Goal: Information Seeking & Learning: Learn about a topic

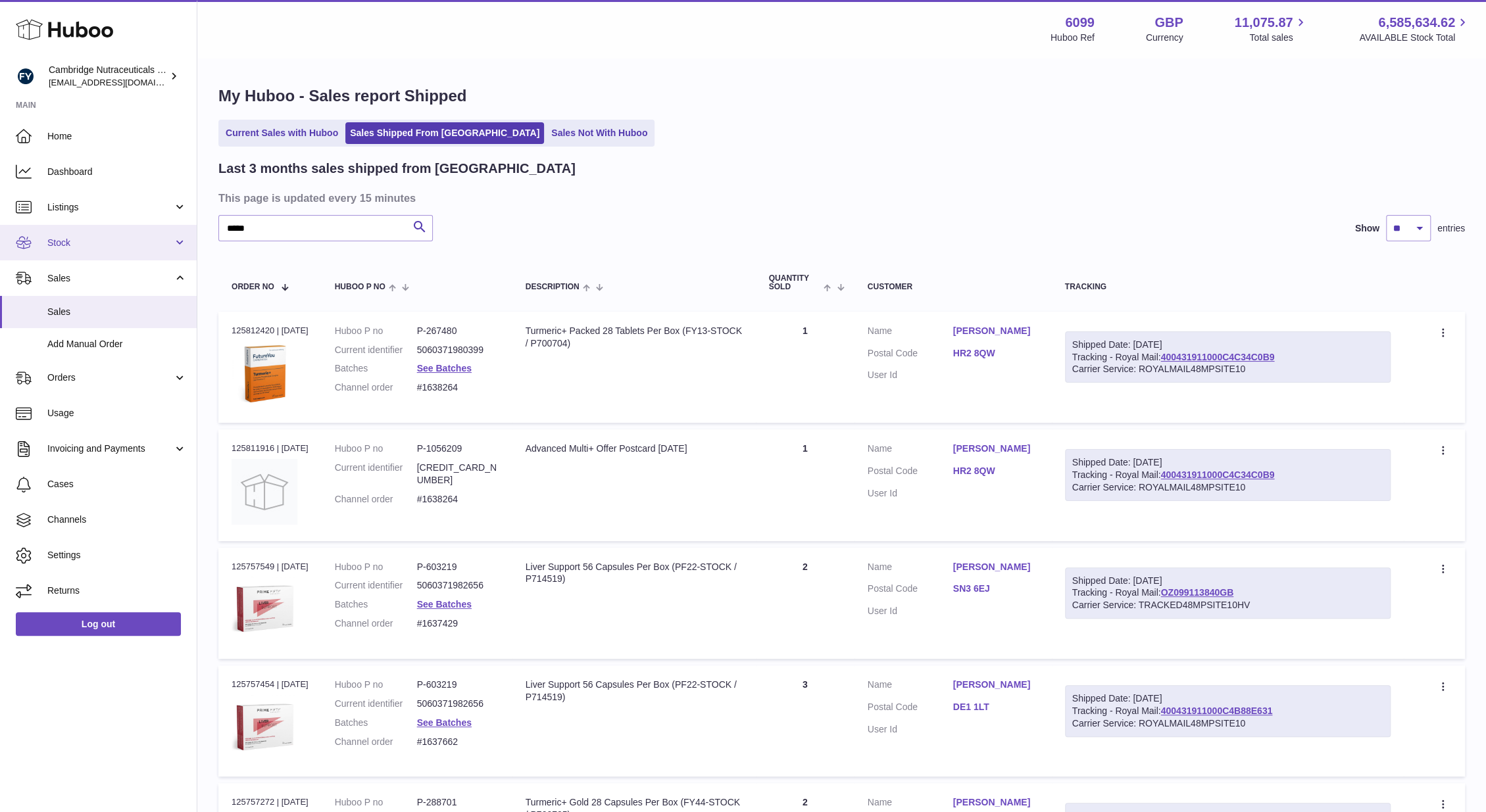
click at [87, 258] on link "Stock" at bounding box center [98, 243] width 197 height 35
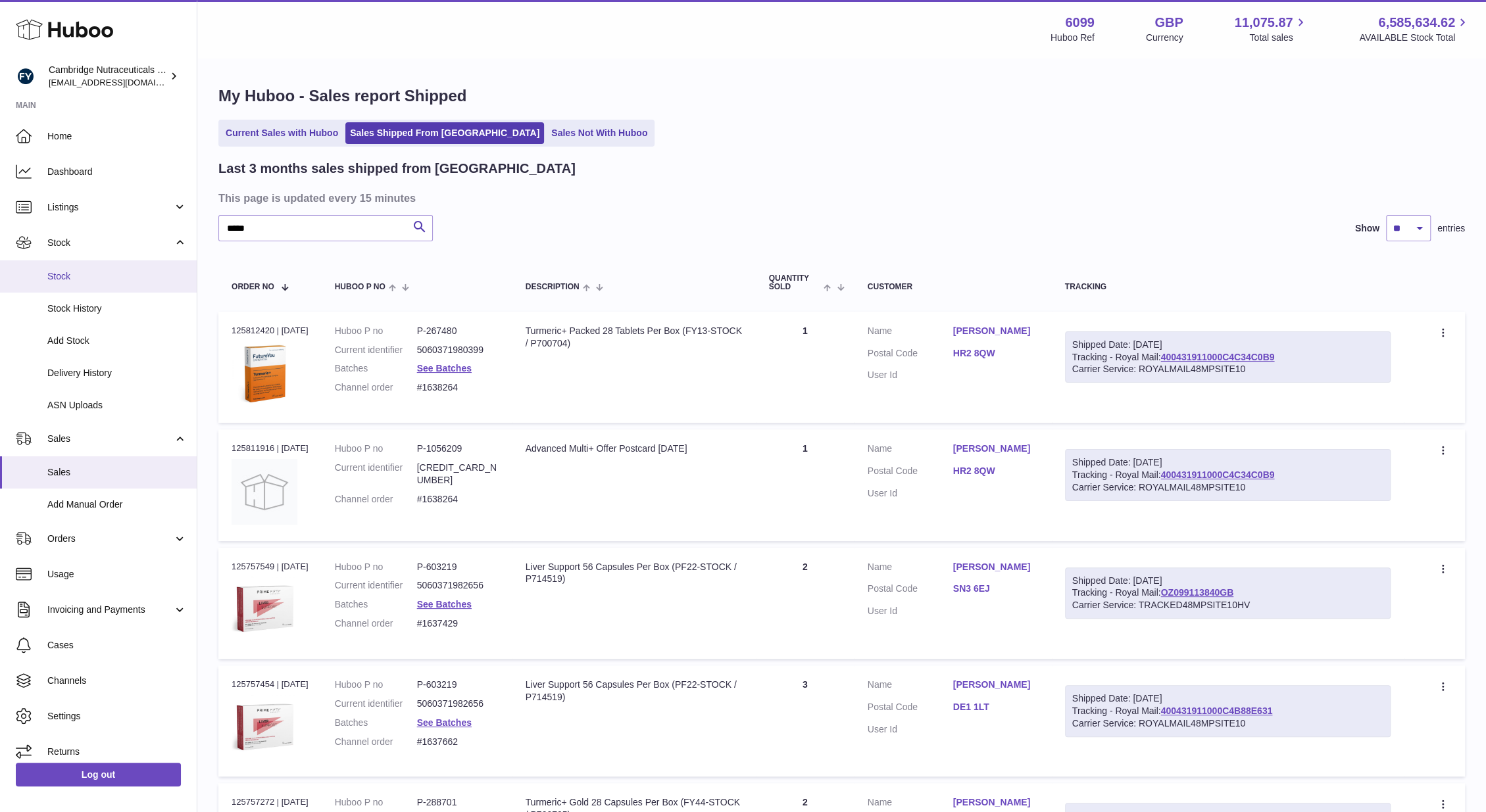
click at [82, 281] on span "Stock" at bounding box center [116, 276] width 139 height 12
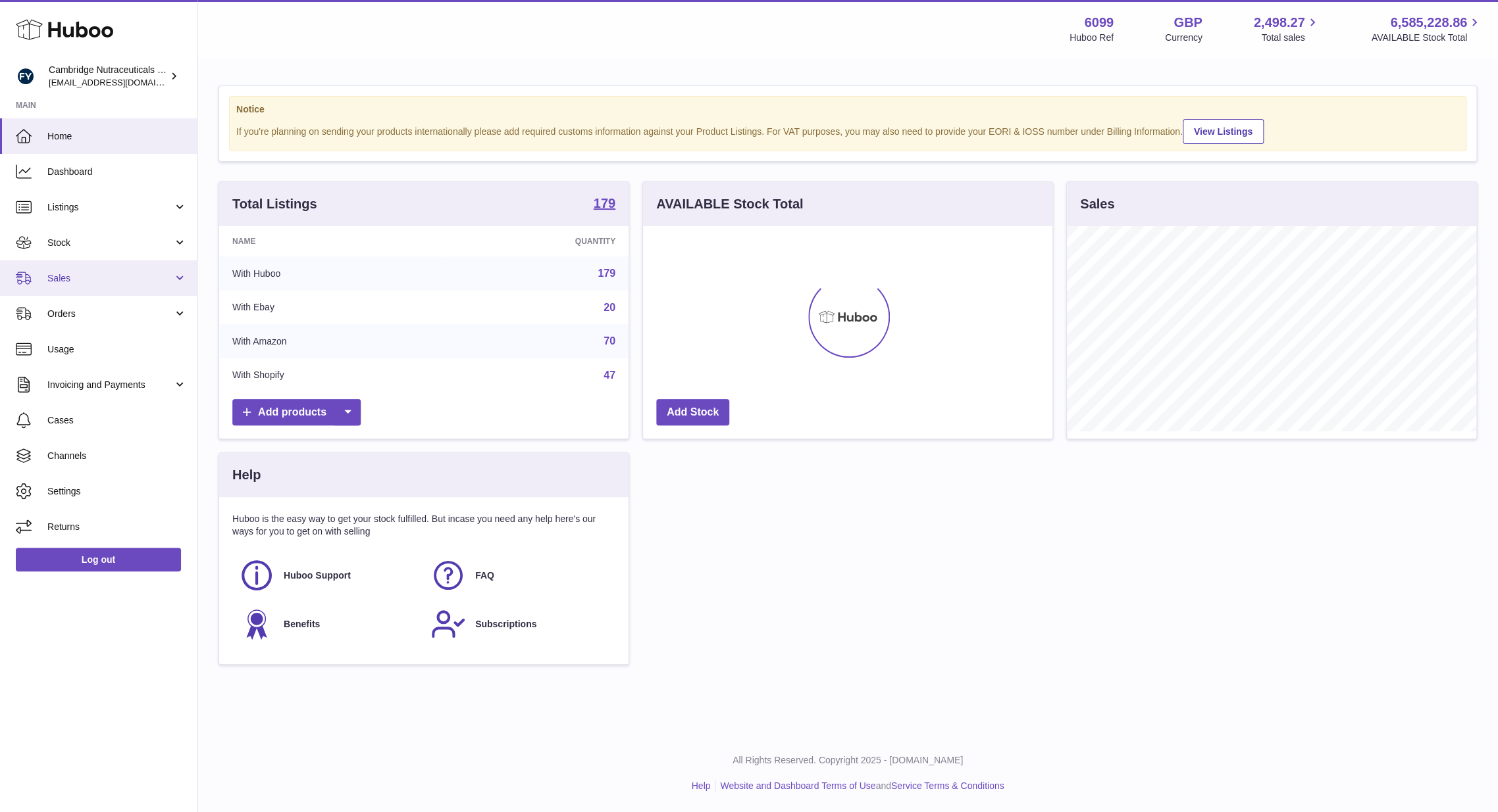
scroll to position [205, 409]
click at [83, 247] on span "Stock" at bounding box center [110, 243] width 126 height 12
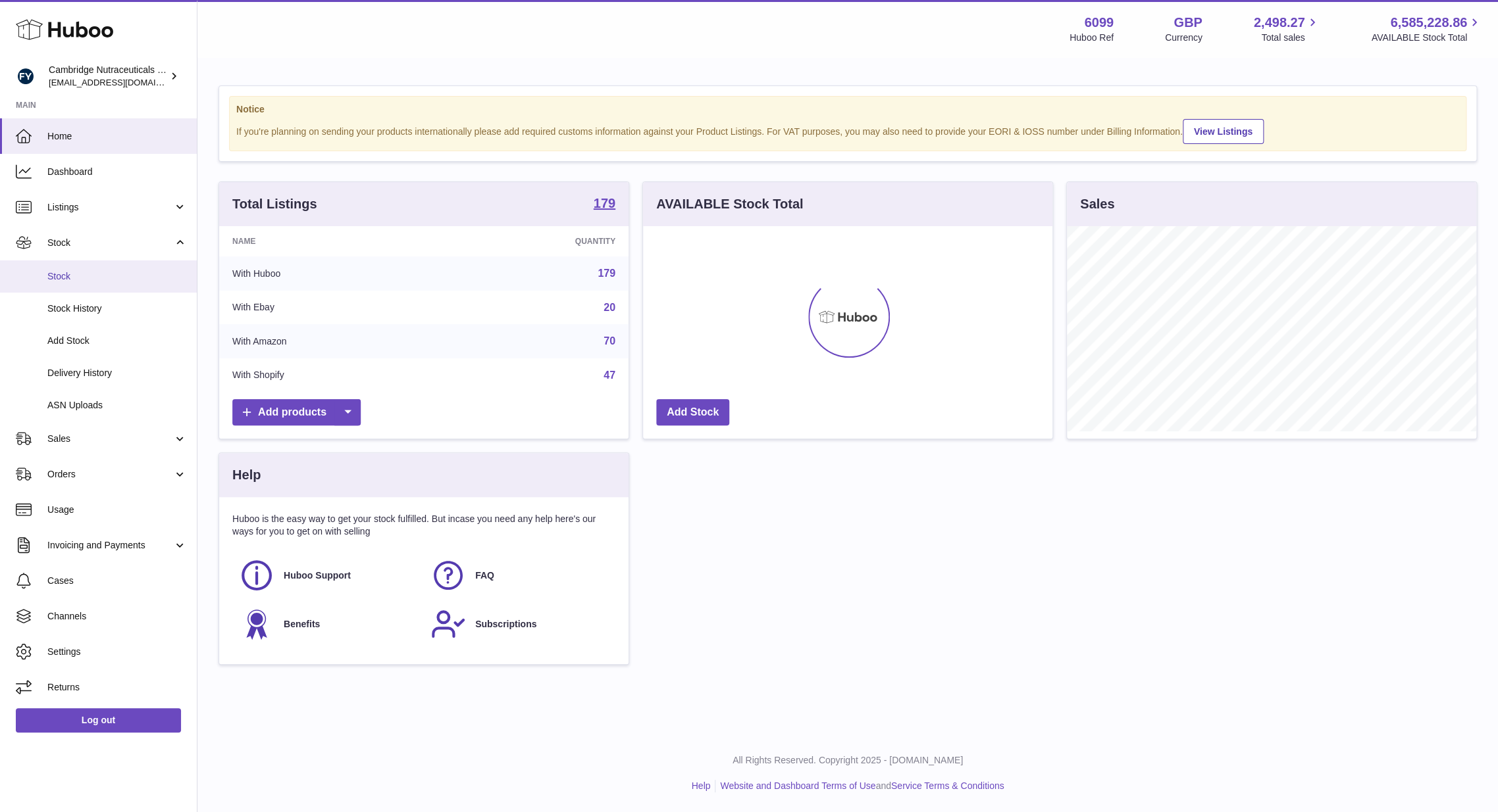
click at [70, 280] on span "Stock" at bounding box center [116, 276] width 139 height 12
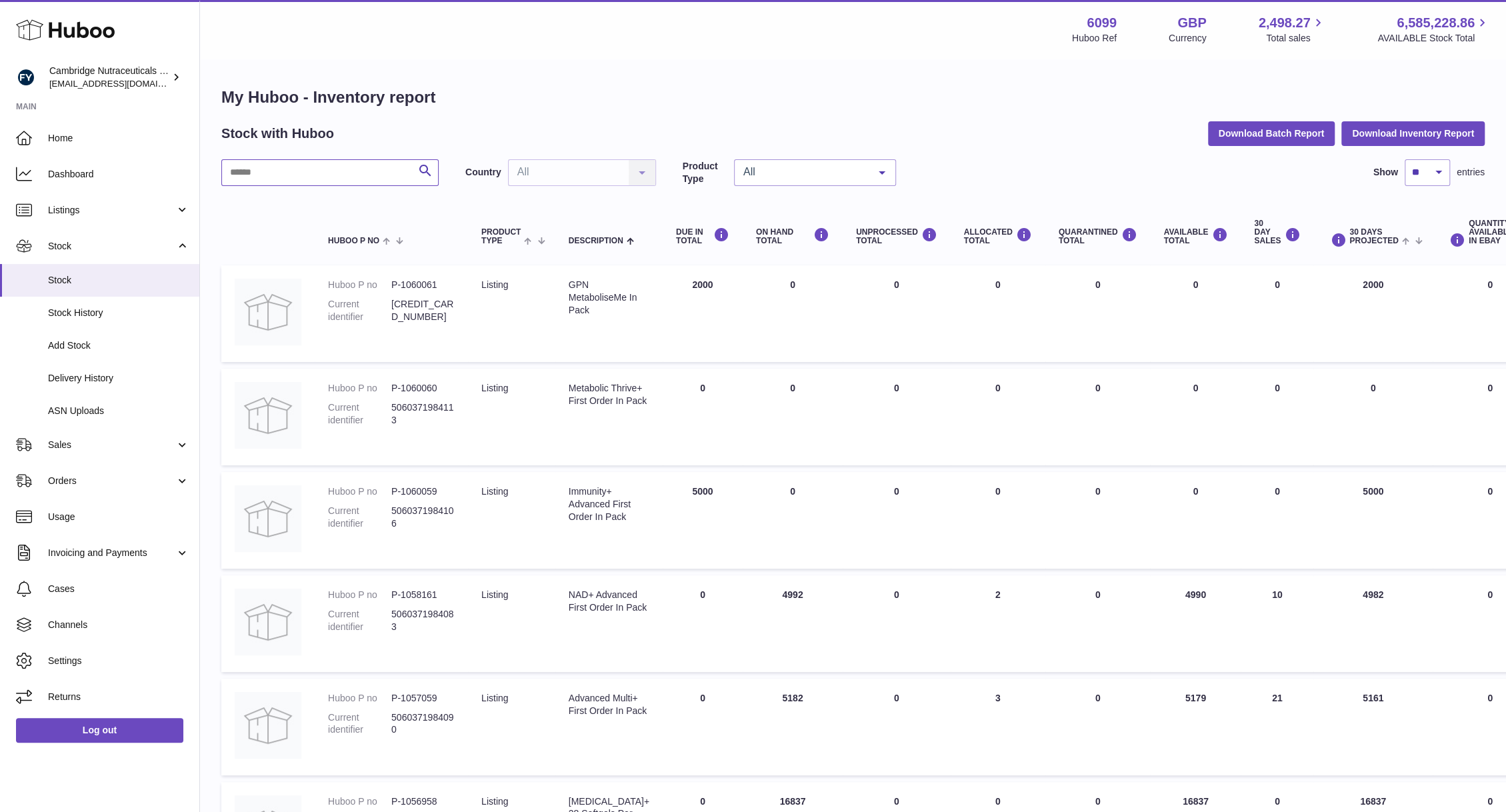
click at [273, 178] on input "text" at bounding box center [330, 173] width 217 height 27
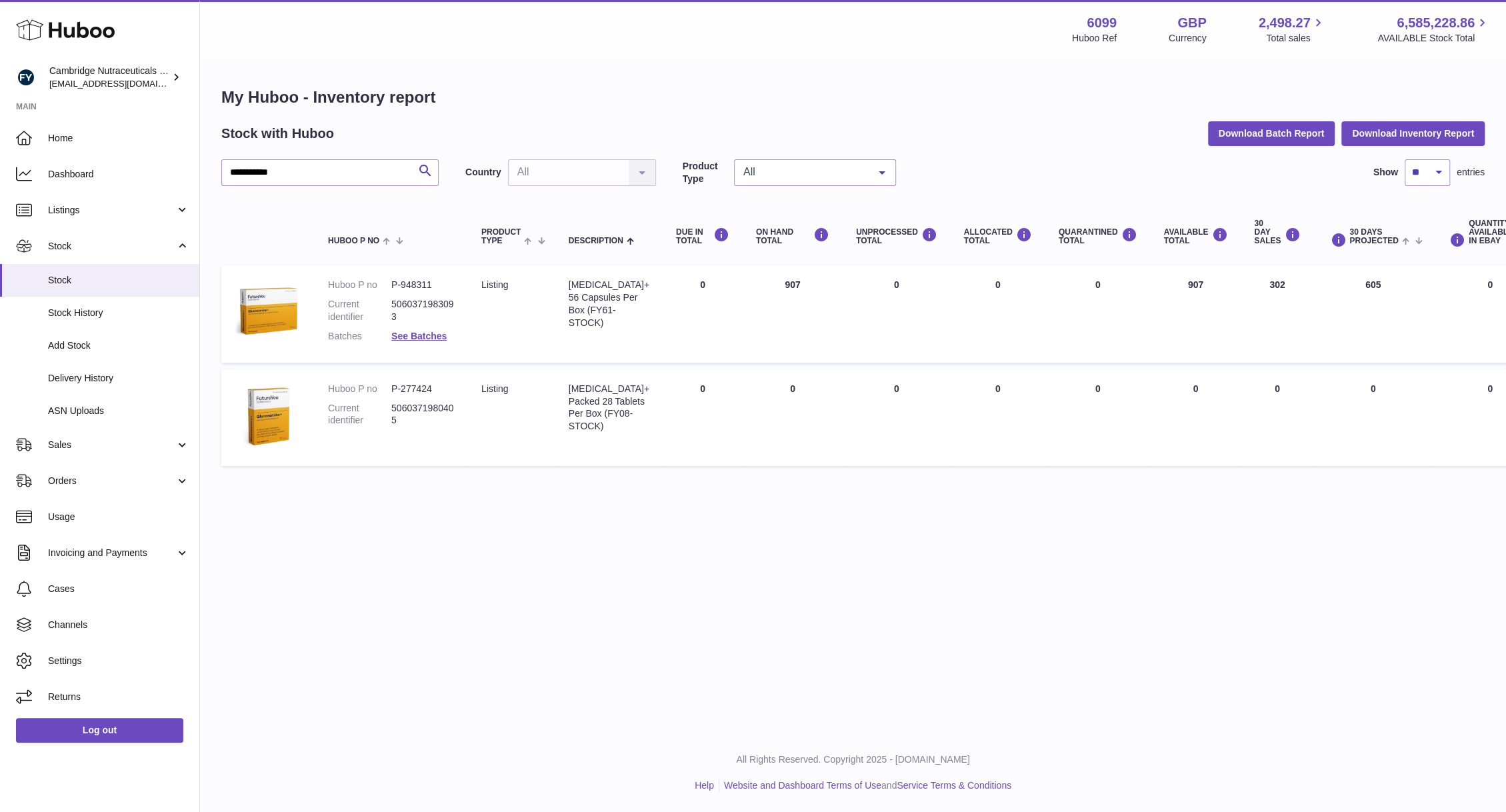
click at [775, 625] on div "**********" at bounding box center [853, 366] width 1306 height 733
drag, startPoint x: 204, startPoint y: 183, endPoint x: 178, endPoint y: 184, distance: 26.0
click at [179, 185] on div "**********" at bounding box center [753, 406] width 1506 height 812
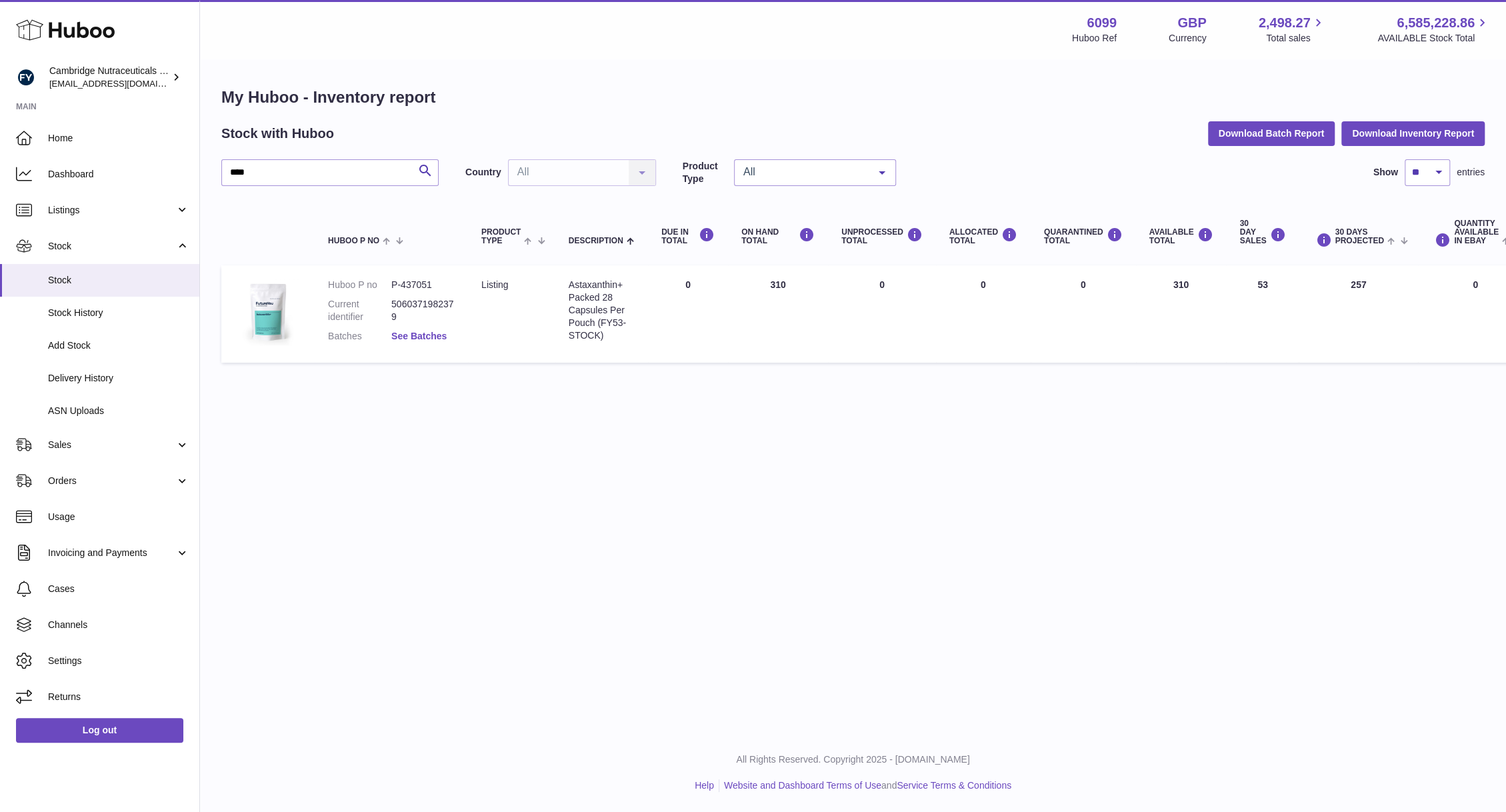
click at [422, 336] on link "See Batches" at bounding box center [419, 336] width 56 height 11
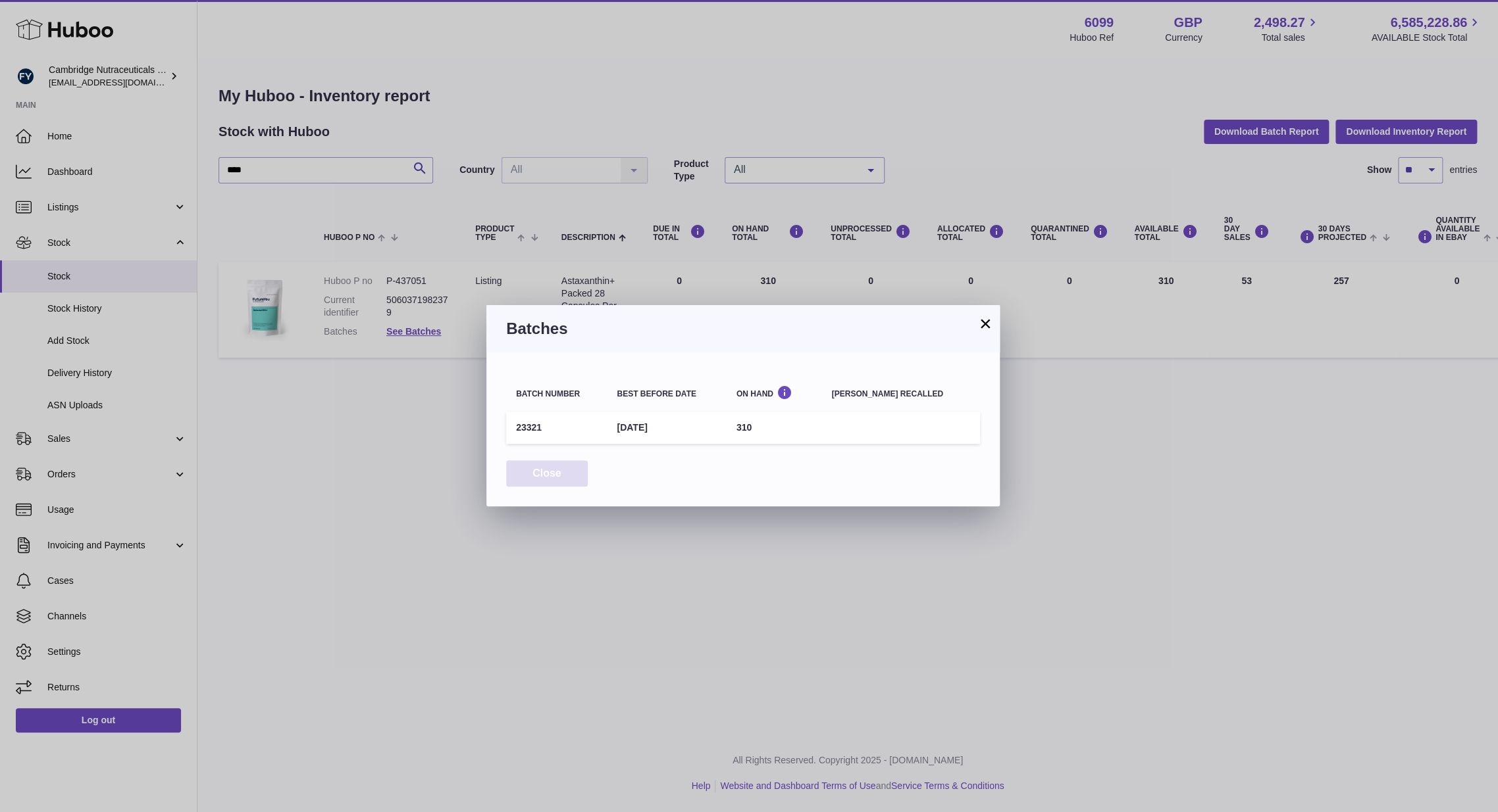
click at [564, 472] on button "Close" at bounding box center [547, 474] width 81 height 27
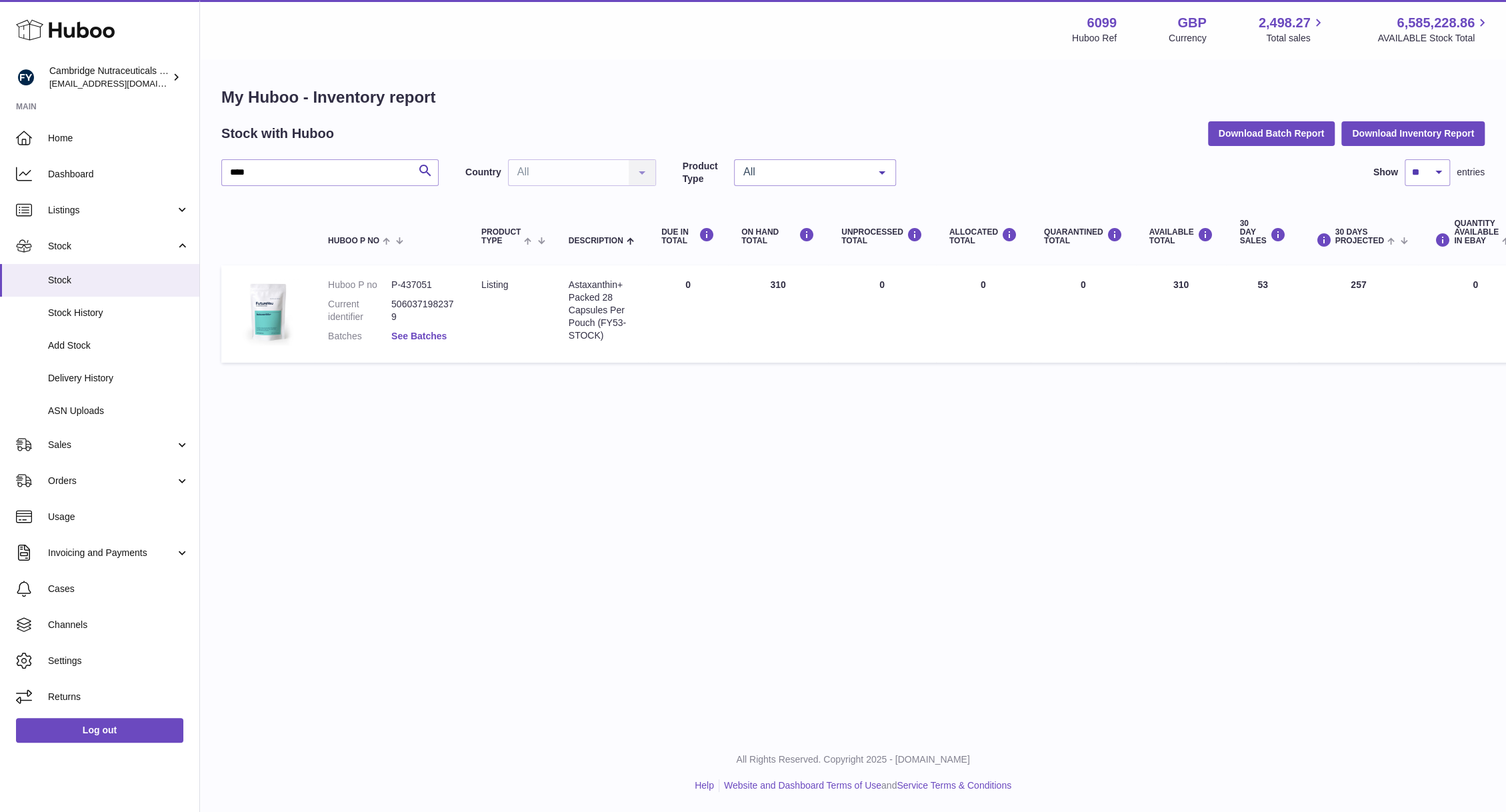
click at [429, 332] on link "See Batches" at bounding box center [419, 336] width 56 height 11
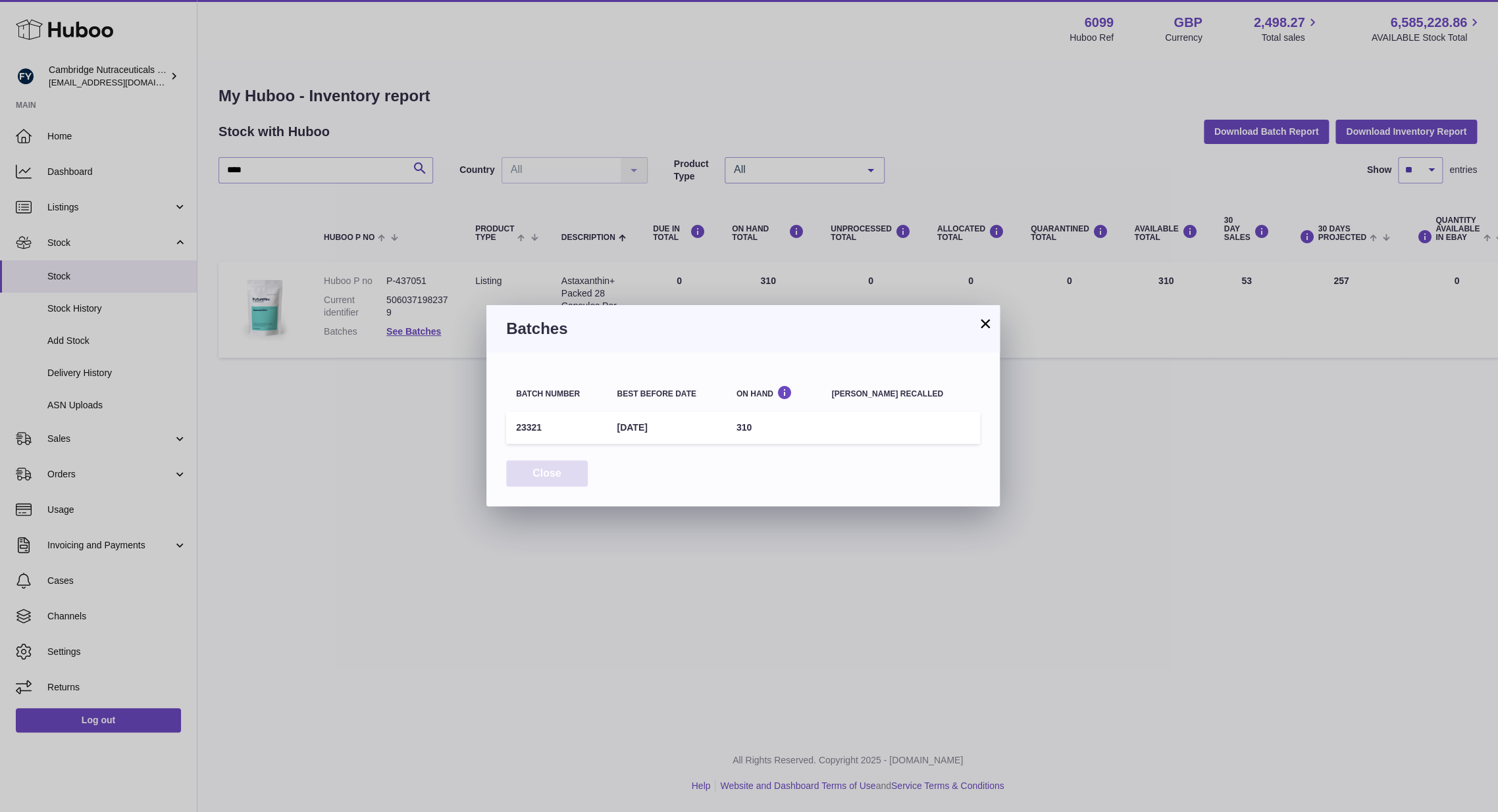
click at [542, 470] on button "Close" at bounding box center [547, 474] width 81 height 27
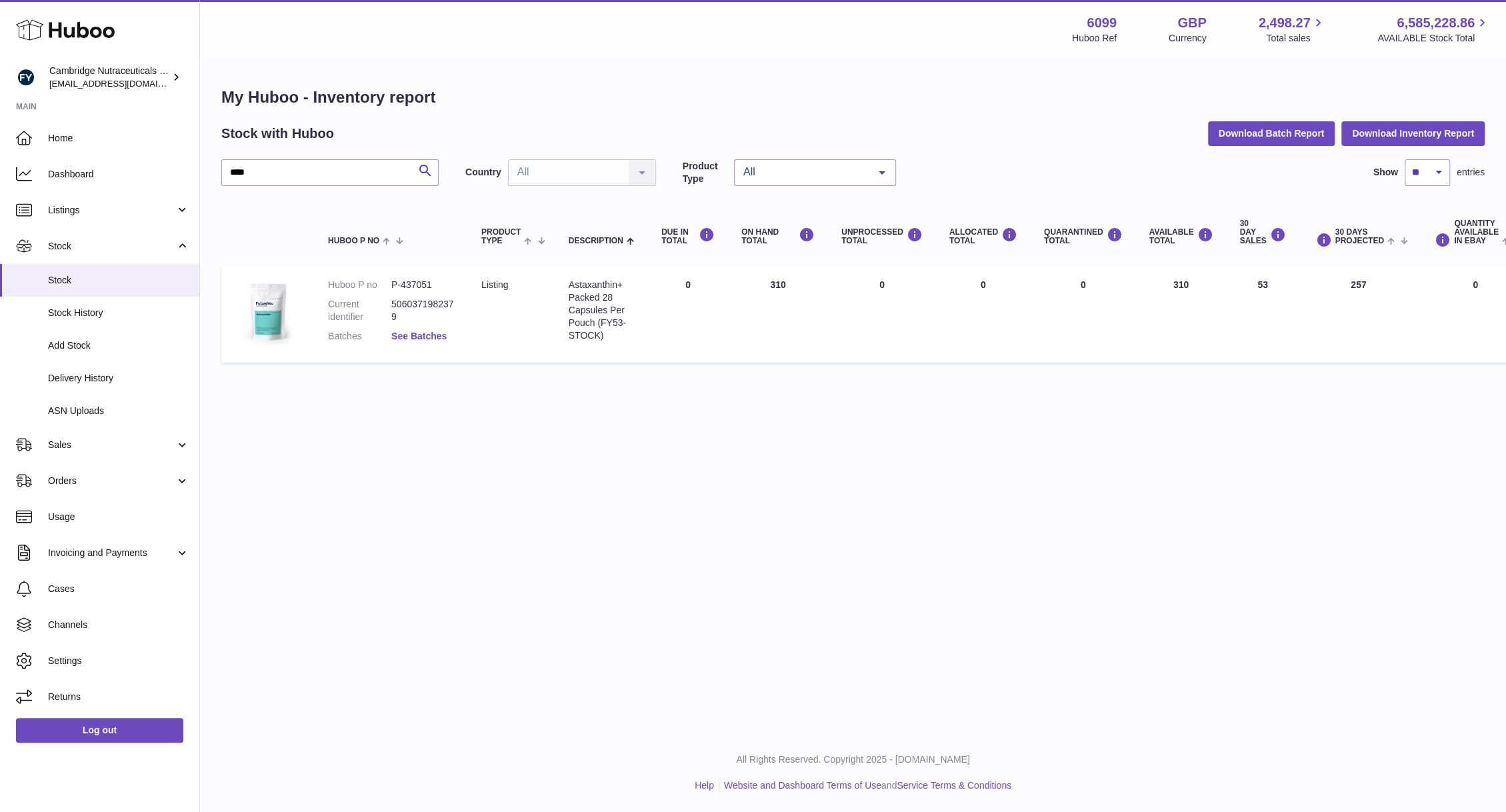
click at [418, 336] on link "See Batches" at bounding box center [419, 336] width 56 height 11
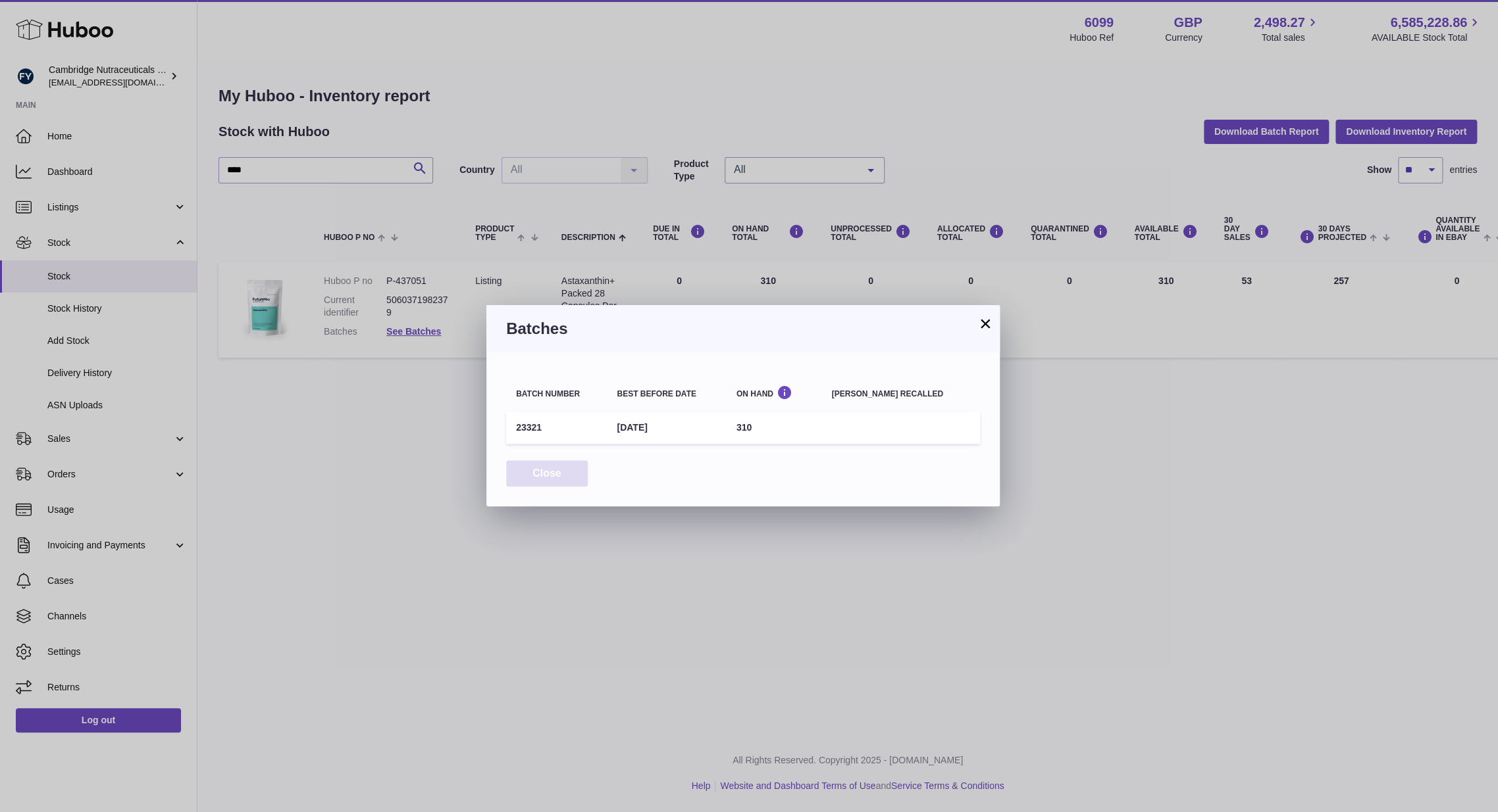
click at [538, 476] on button "Close" at bounding box center [547, 474] width 81 height 27
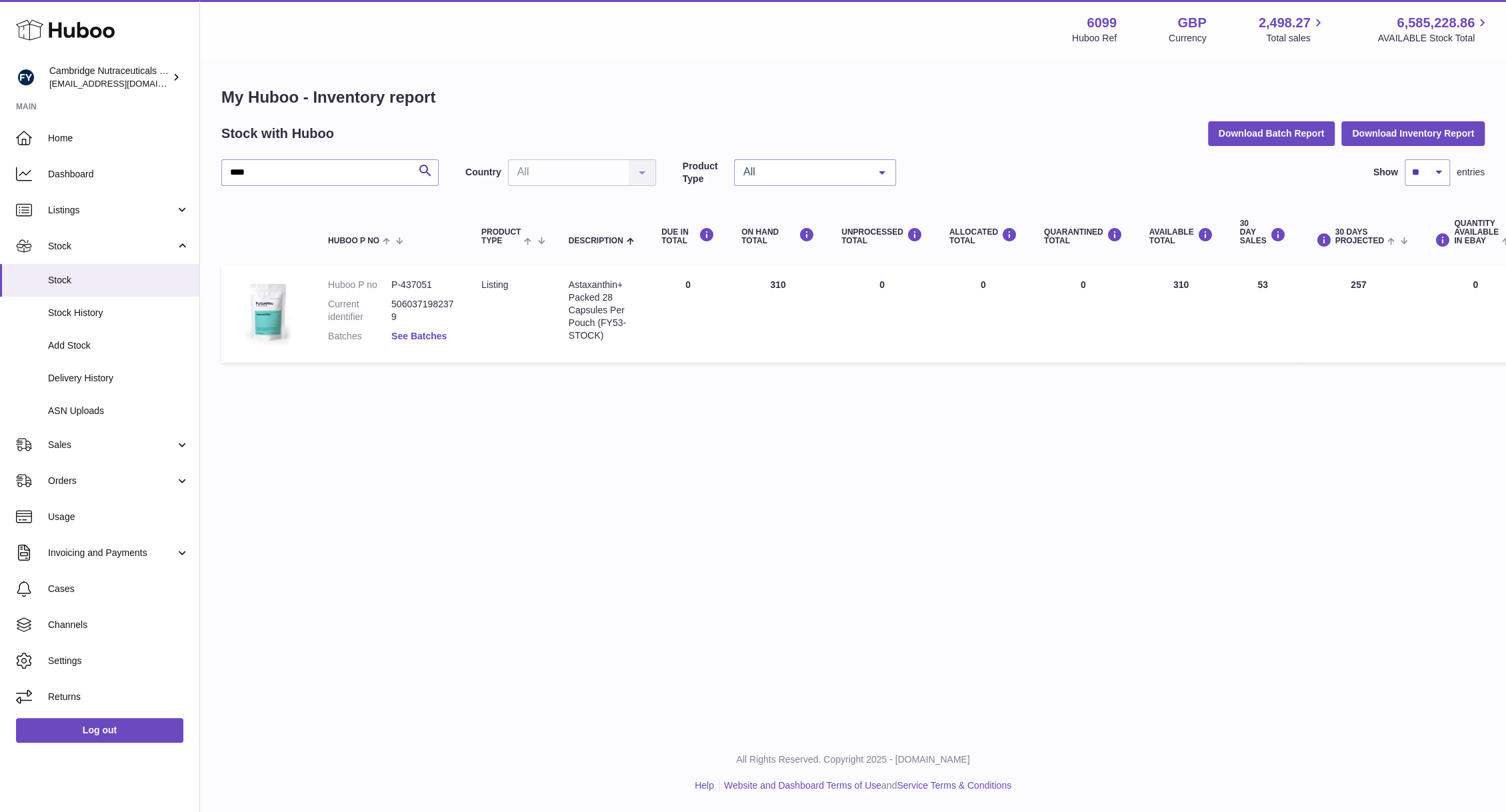
click at [414, 338] on link "See Batches" at bounding box center [419, 336] width 56 height 11
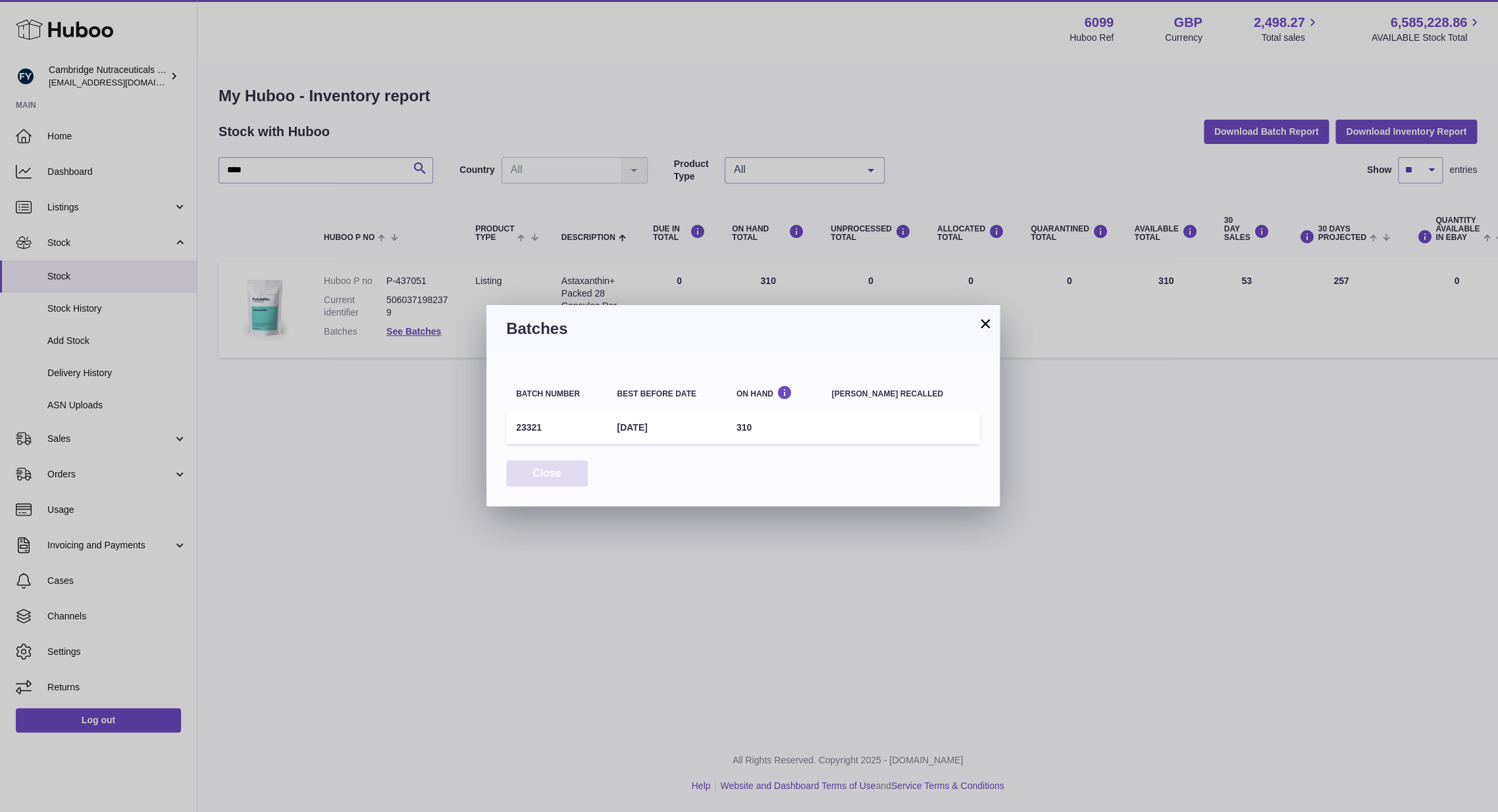
click at [554, 469] on button "Close" at bounding box center [547, 474] width 81 height 27
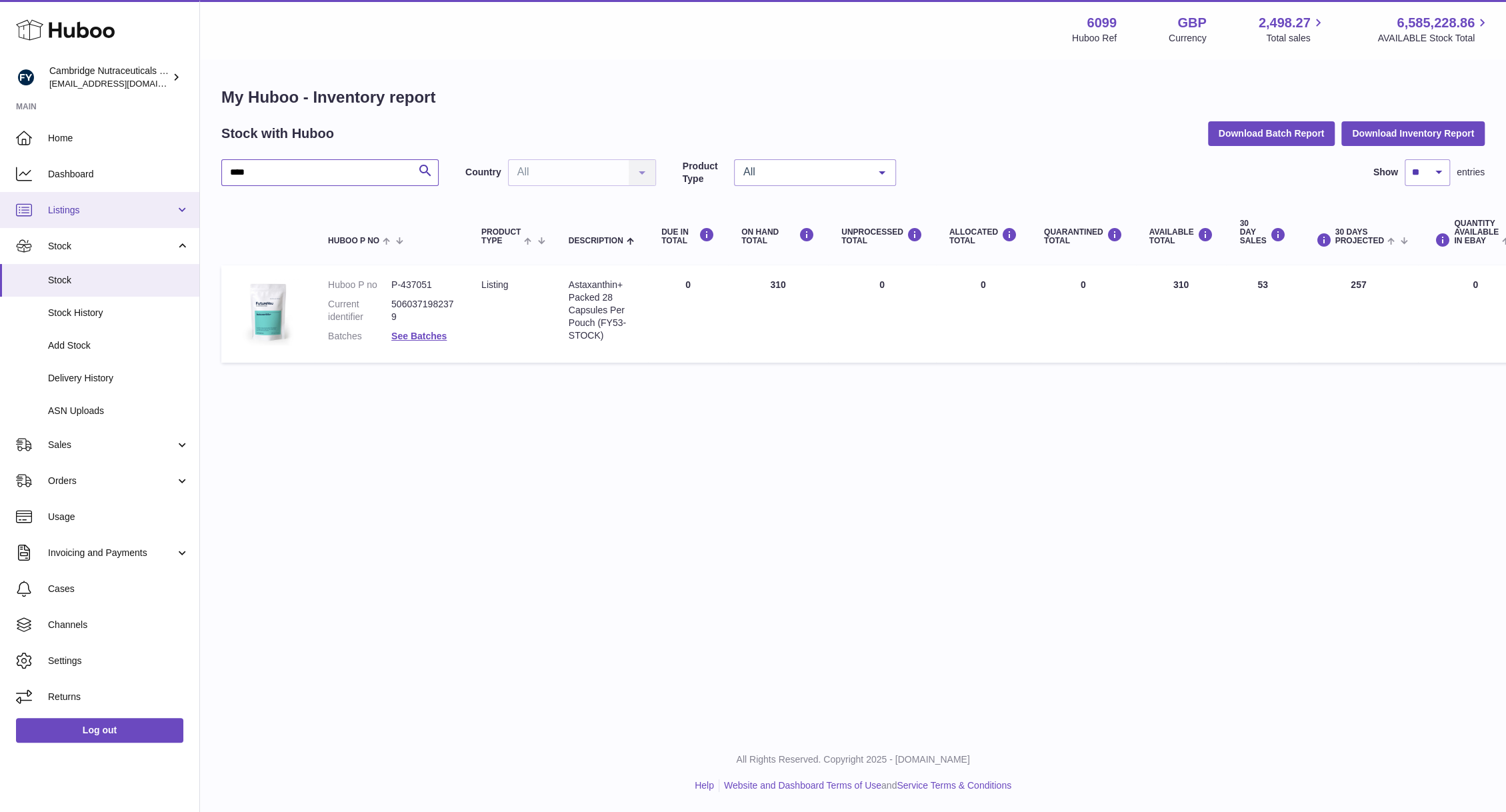
drag, startPoint x: 306, startPoint y: 171, endPoint x: 143, endPoint y: 201, distance: 165.7
click at [143, 201] on div "Huboo Cambridge Nutraceuticals Ltd huboo@camnutra.com Main Home Dashboard Listi…" at bounding box center [753, 406] width 1506 height 812
click at [416, 336] on link "See Batches" at bounding box center [419, 336] width 56 height 11
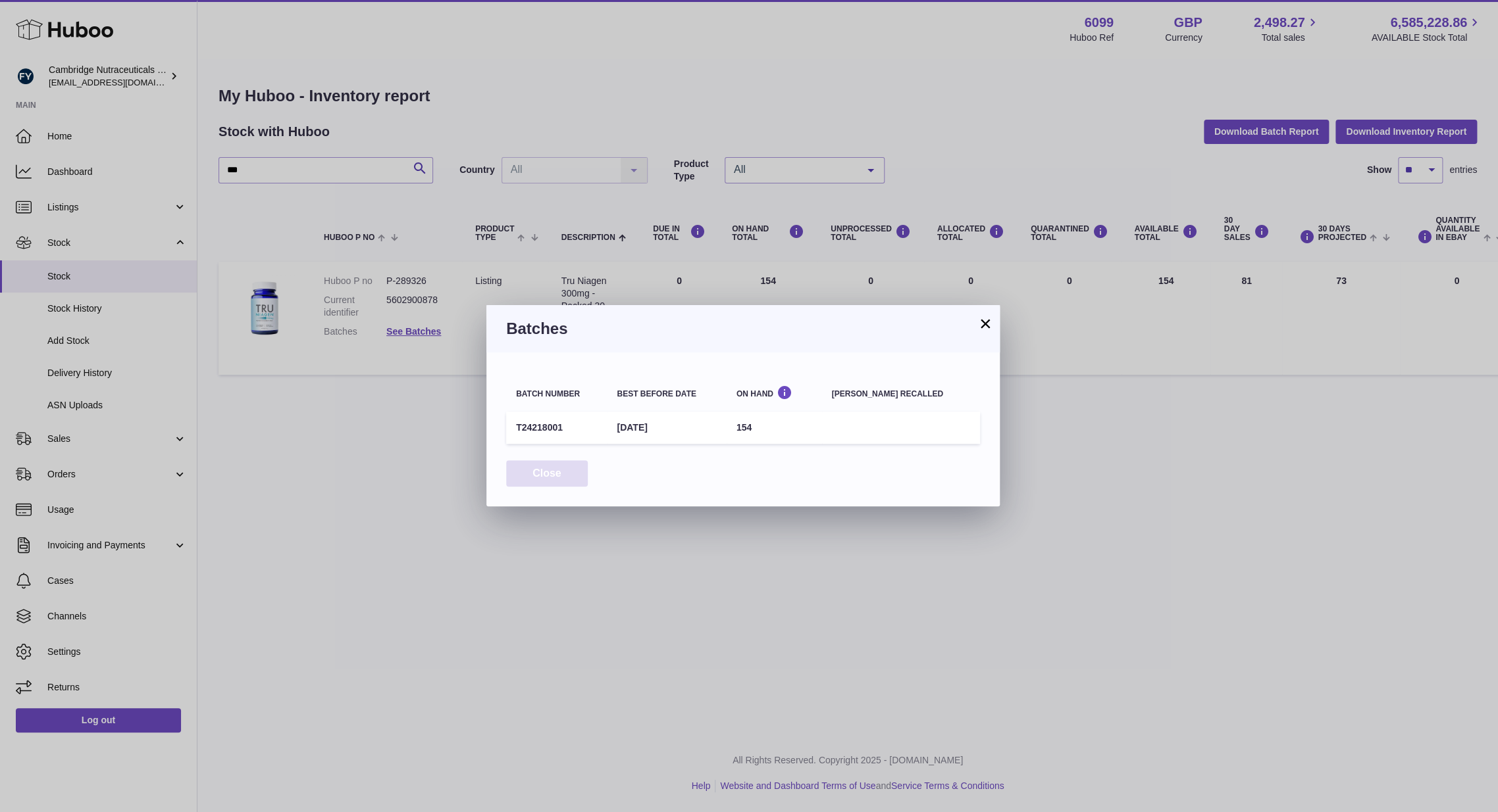
click at [553, 472] on button "Close" at bounding box center [547, 474] width 81 height 27
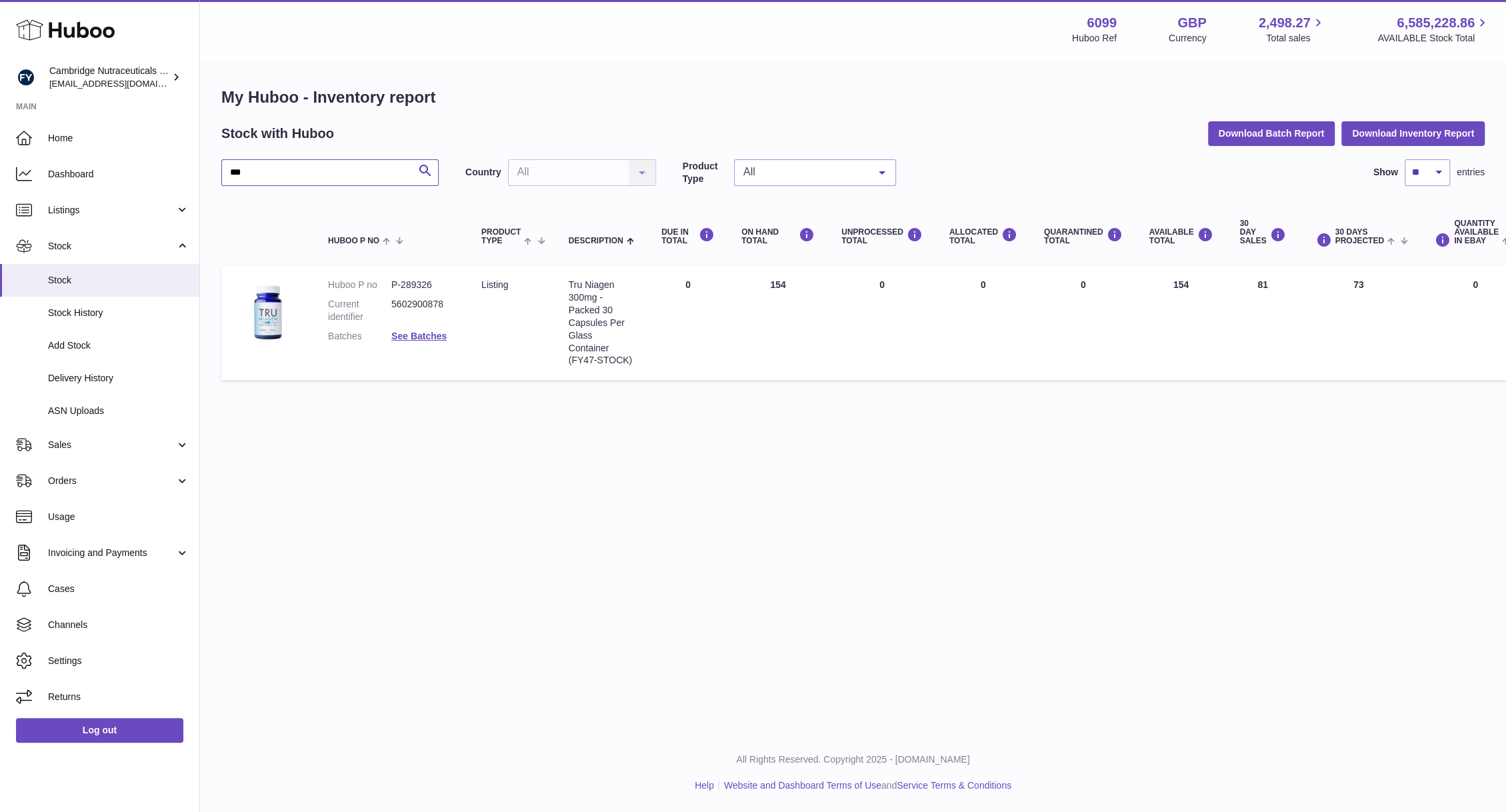
drag, startPoint x: 256, startPoint y: 180, endPoint x: 223, endPoint y: 175, distance: 33.4
click at [223, 175] on input "***" at bounding box center [330, 173] width 217 height 27
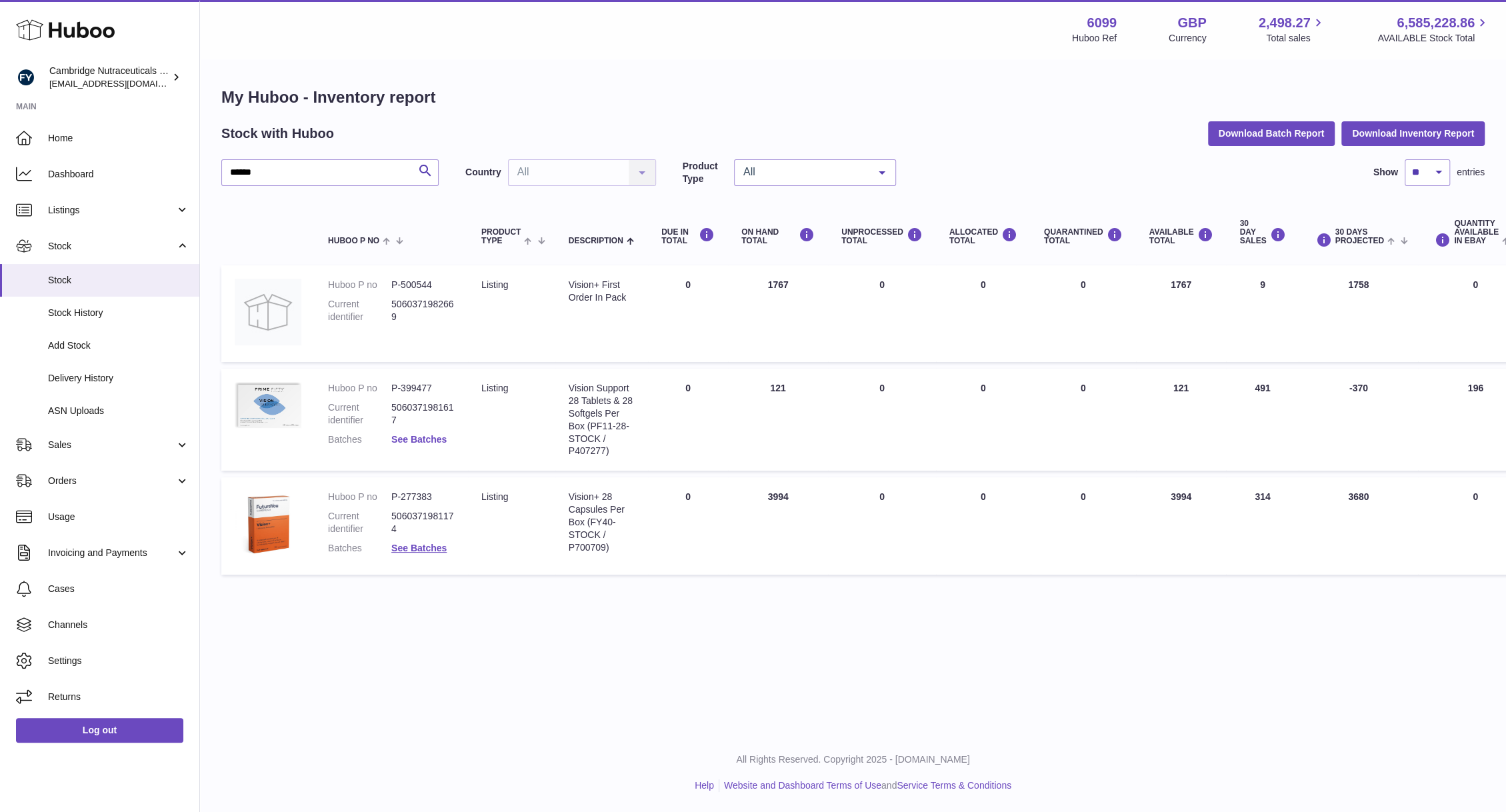
click at [414, 434] on link "See Batches" at bounding box center [419, 440] width 56 height 11
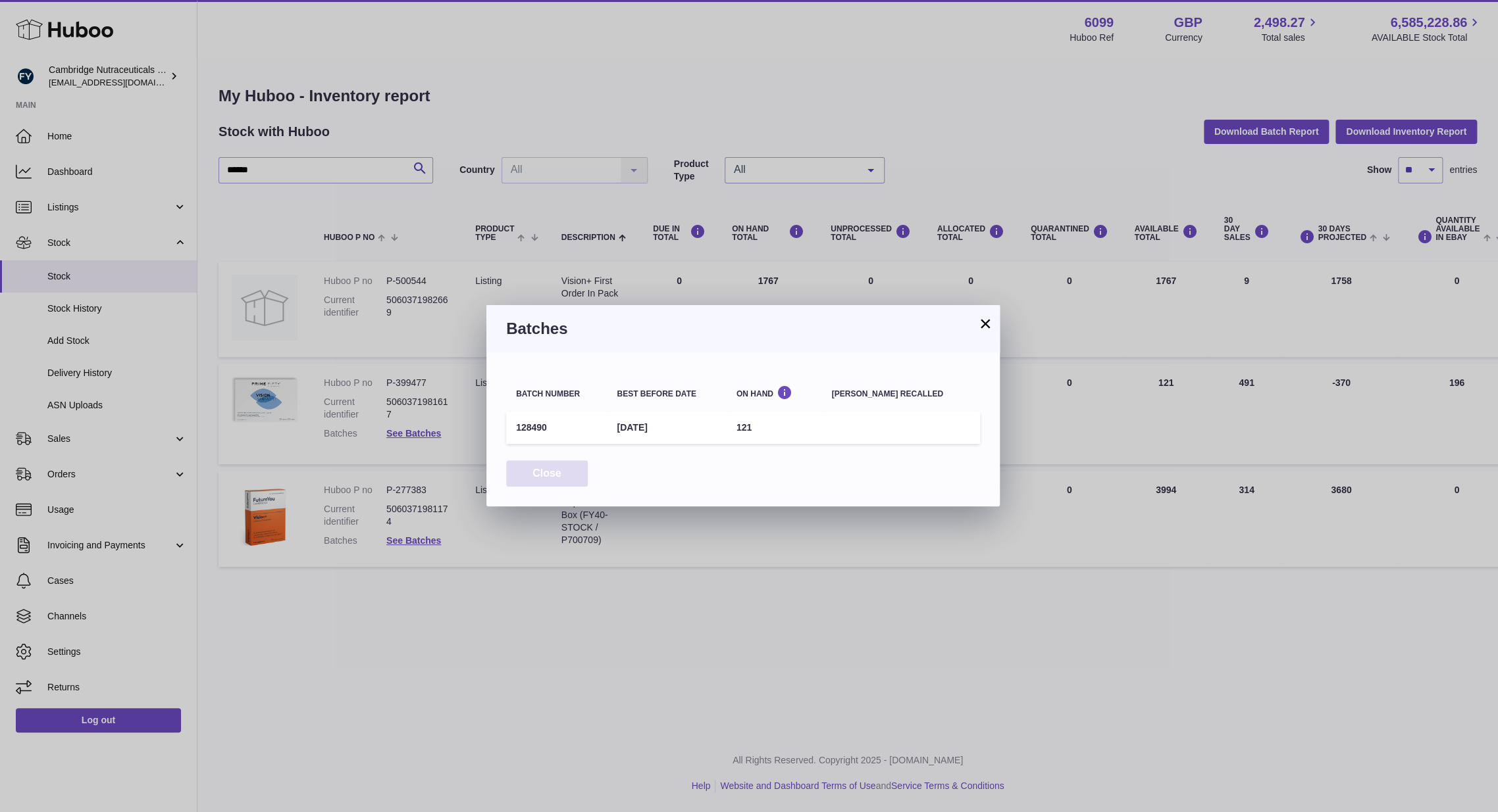
click at [561, 483] on button "Close" at bounding box center [547, 474] width 81 height 27
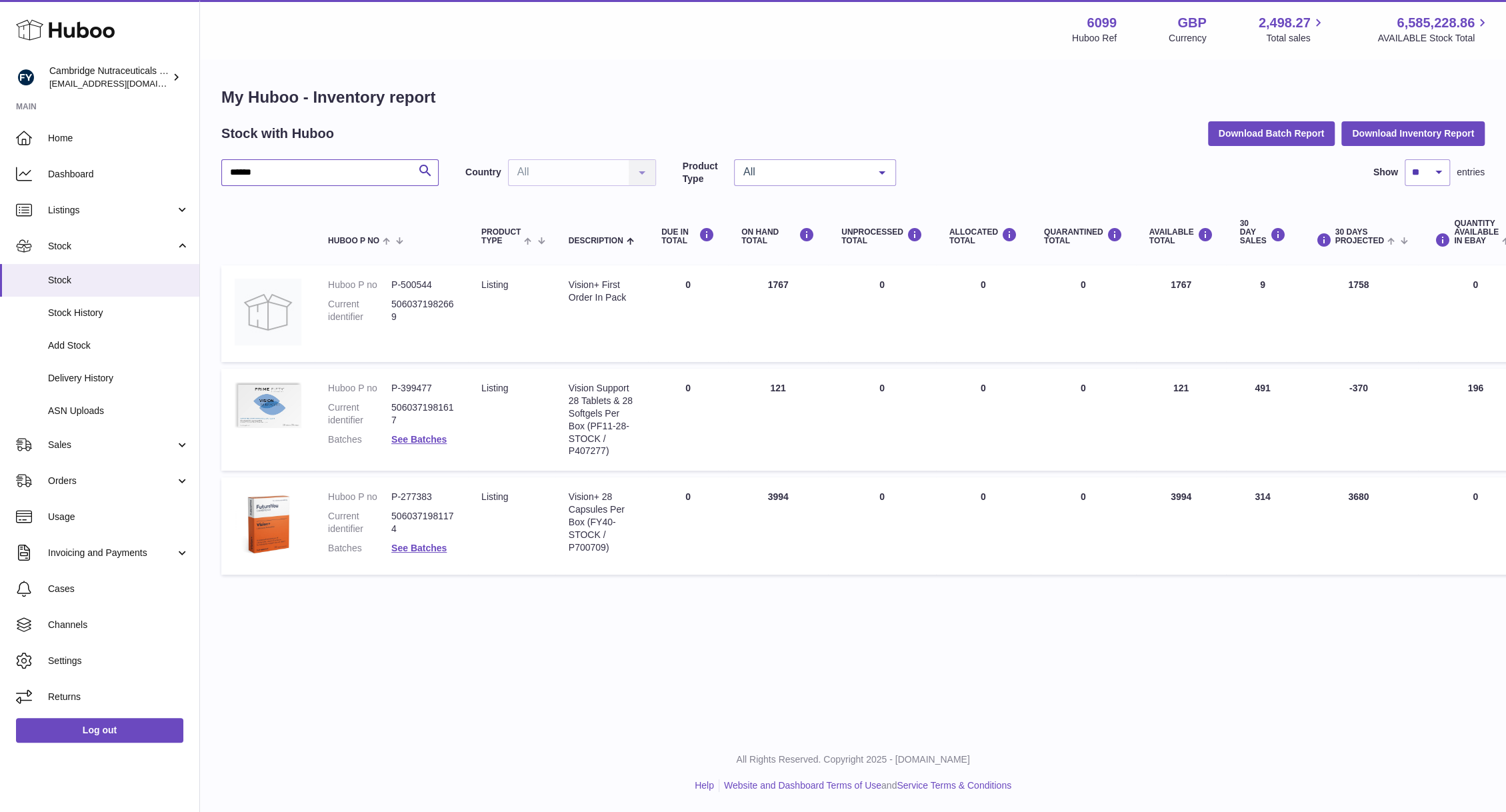
drag, startPoint x: 267, startPoint y: 164, endPoint x: 214, endPoint y: 178, distance: 54.8
click at [214, 178] on div "My Huboo - Inventory report Stock with Huboo Download Batch Report Download Inv…" at bounding box center [853, 334] width 1306 height 548
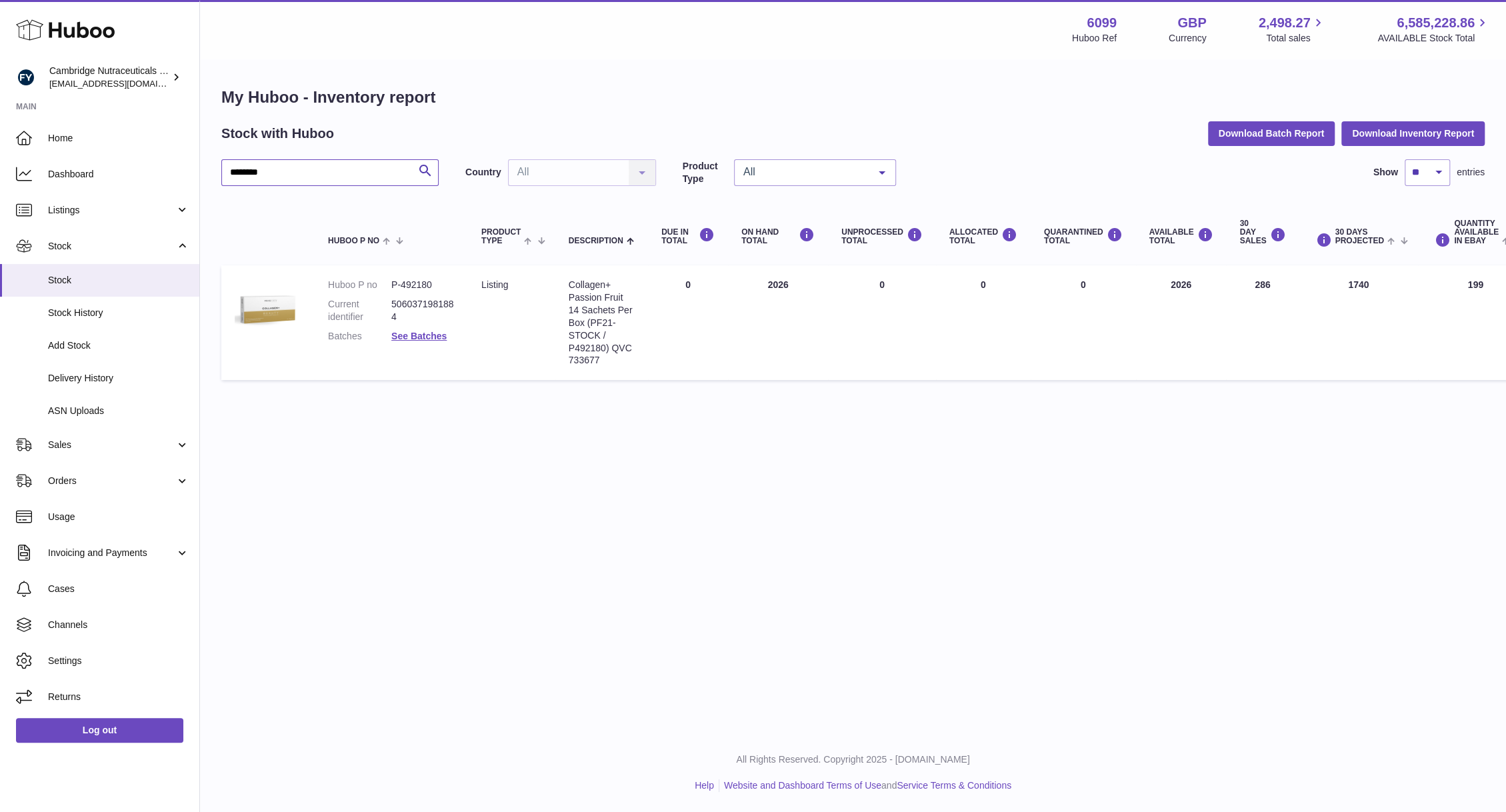
drag, startPoint x: 282, startPoint y: 167, endPoint x: 205, endPoint y: 182, distance: 78.4
click at [205, 182] on div "My Huboo - Inventory report Stock with Huboo Download Batch Report Download Inv…" at bounding box center [853, 237] width 1306 height 354
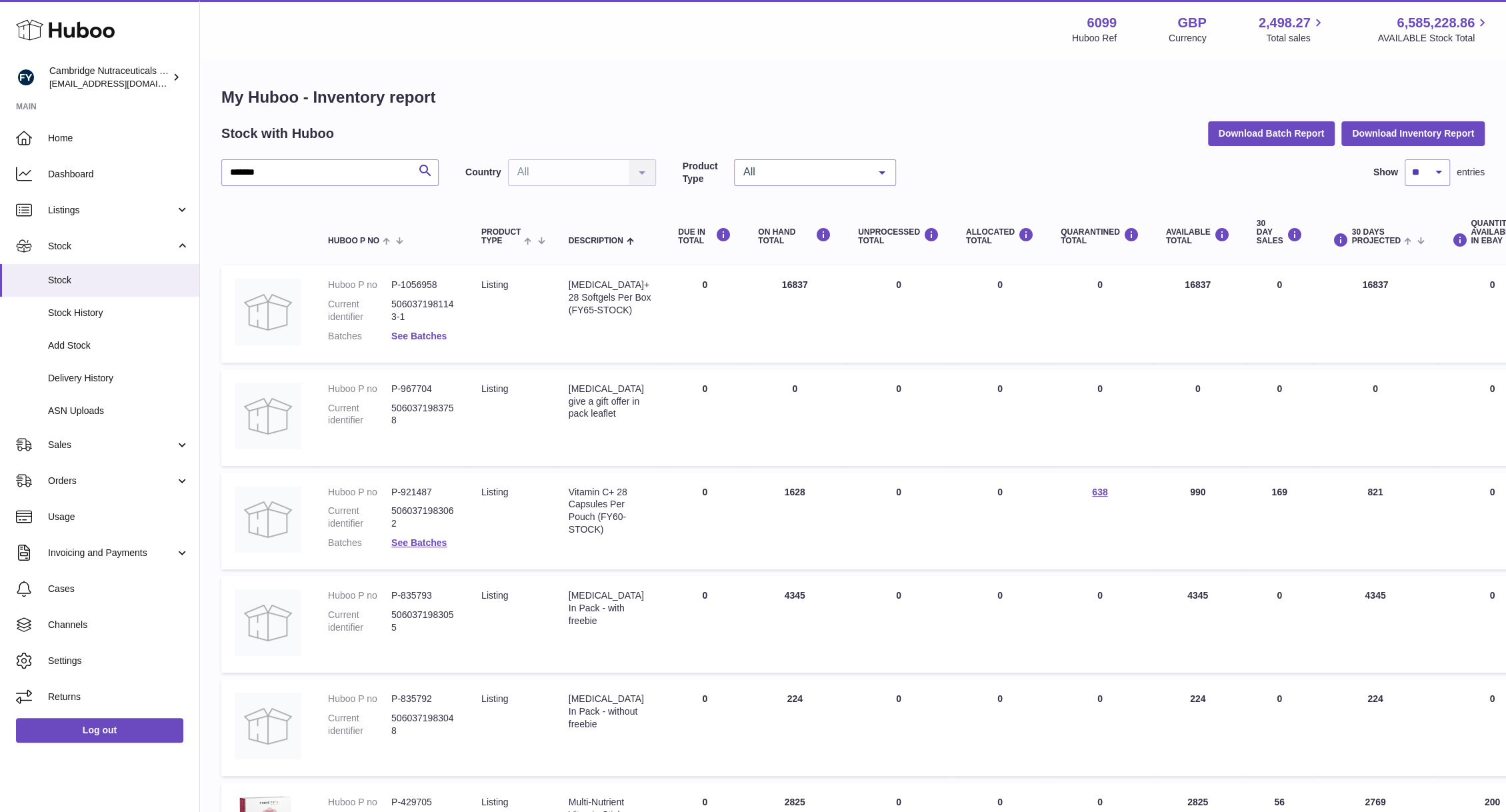
click at [426, 338] on link "See Batches" at bounding box center [419, 336] width 56 height 11
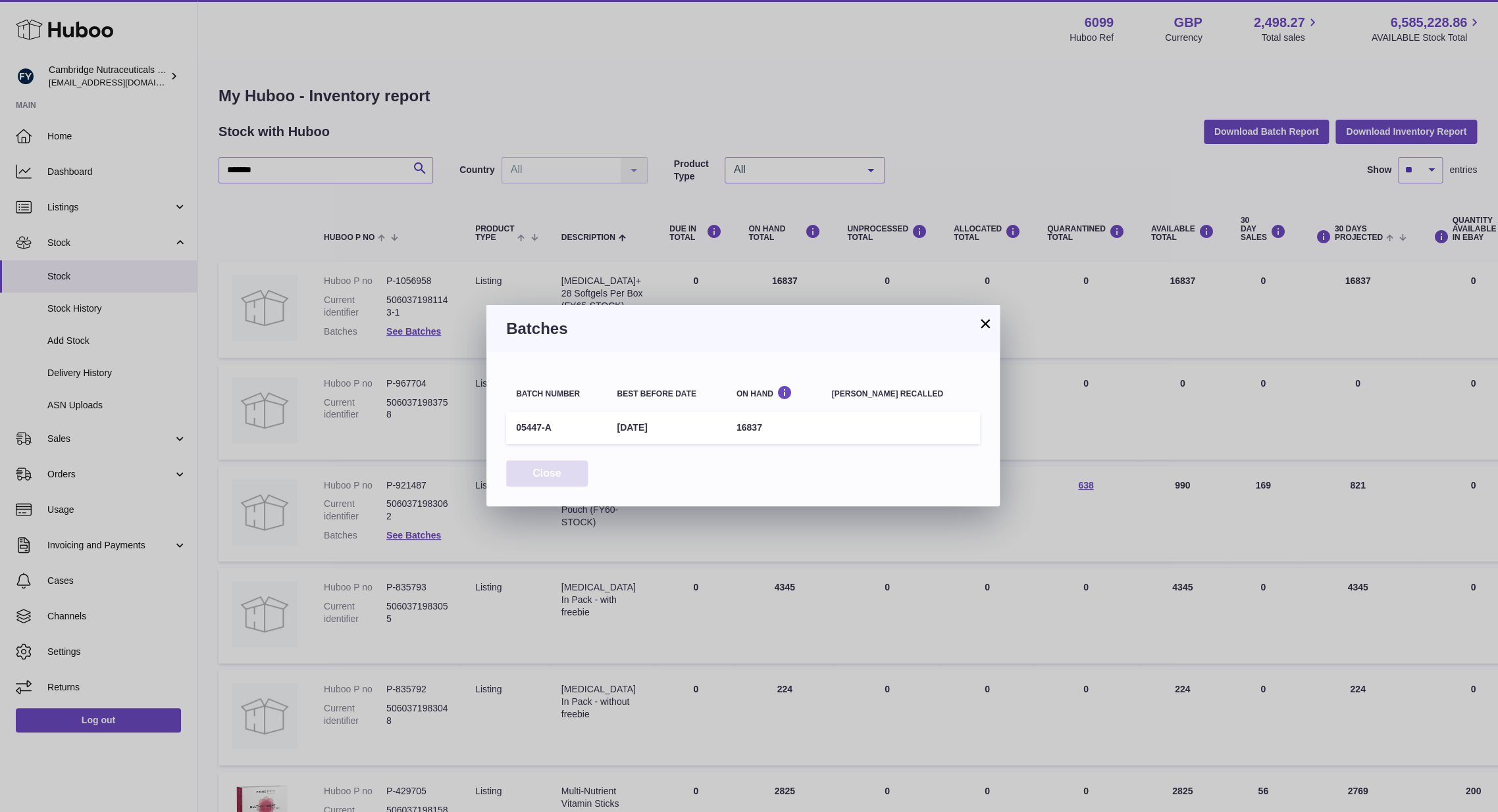
click at [543, 470] on button "Close" at bounding box center [547, 474] width 81 height 27
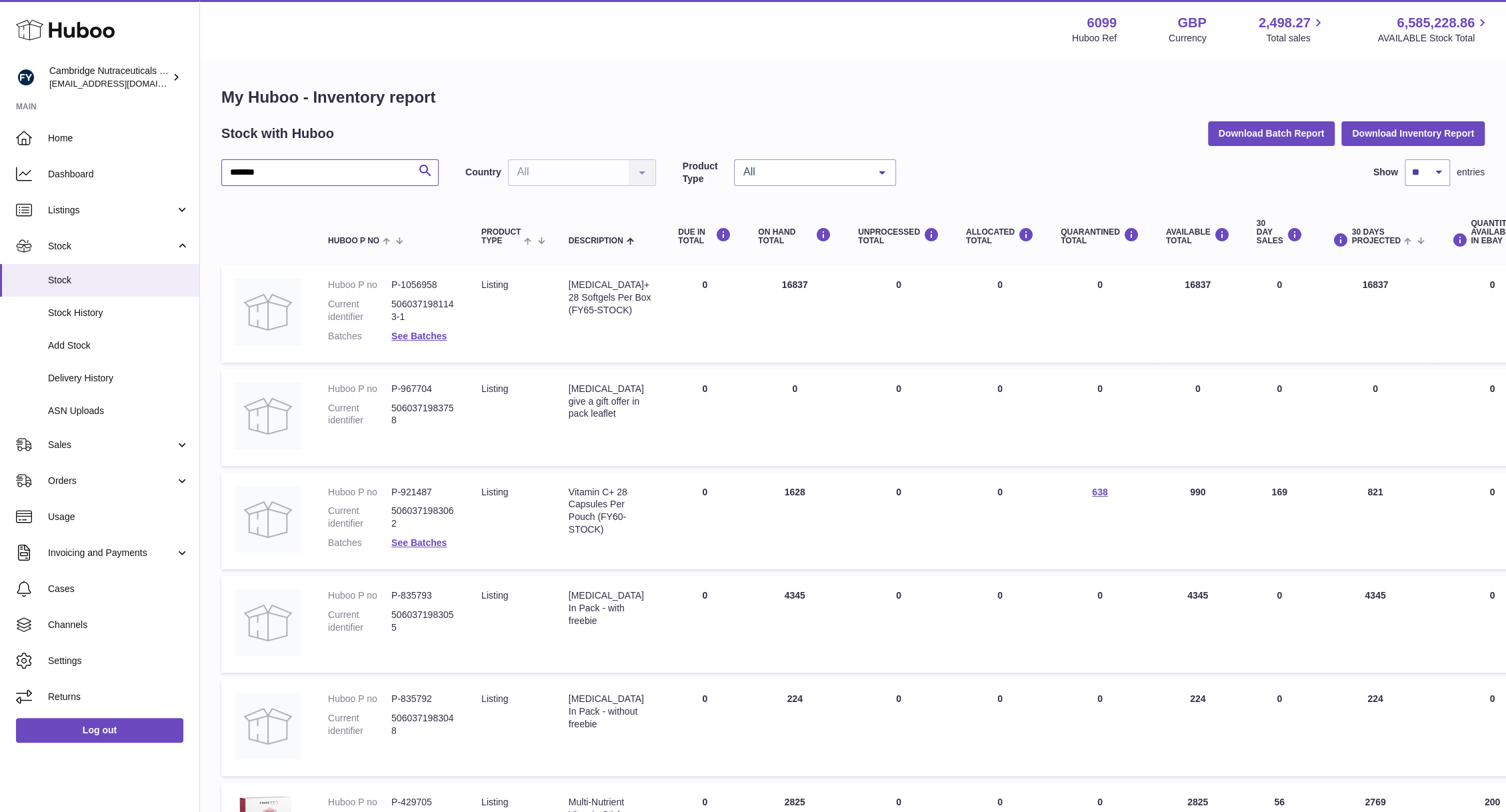
drag, startPoint x: 282, startPoint y: 180, endPoint x: 205, endPoint y: 180, distance: 77.0
click at [205, 180] on div "My Huboo - Inventory report Stock with Huboo Download Batch Report Download Inv…" at bounding box center [853, 696] width 1306 height 1272
type input "****"
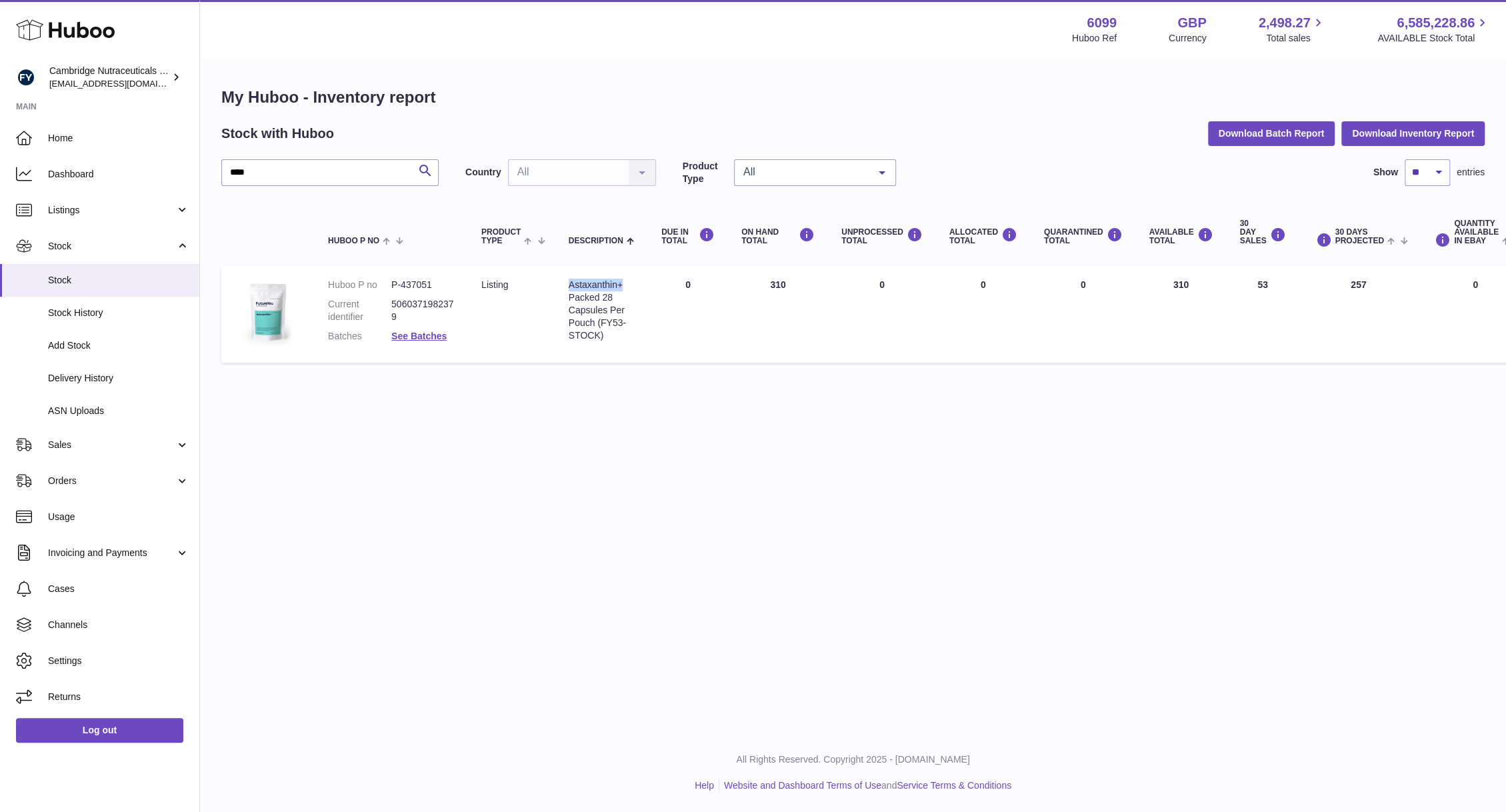
drag, startPoint x: 634, startPoint y: 287, endPoint x: 580, endPoint y: 289, distance: 54.0
click at [566, 289] on td "Description Astaxanthin+ Packed 28 Capsules Per Pouch (FY53-STOCK)" at bounding box center [601, 314] width 92 height 97
copy div "Astaxanthin+"
